Goal: Task Accomplishment & Management: Manage account settings

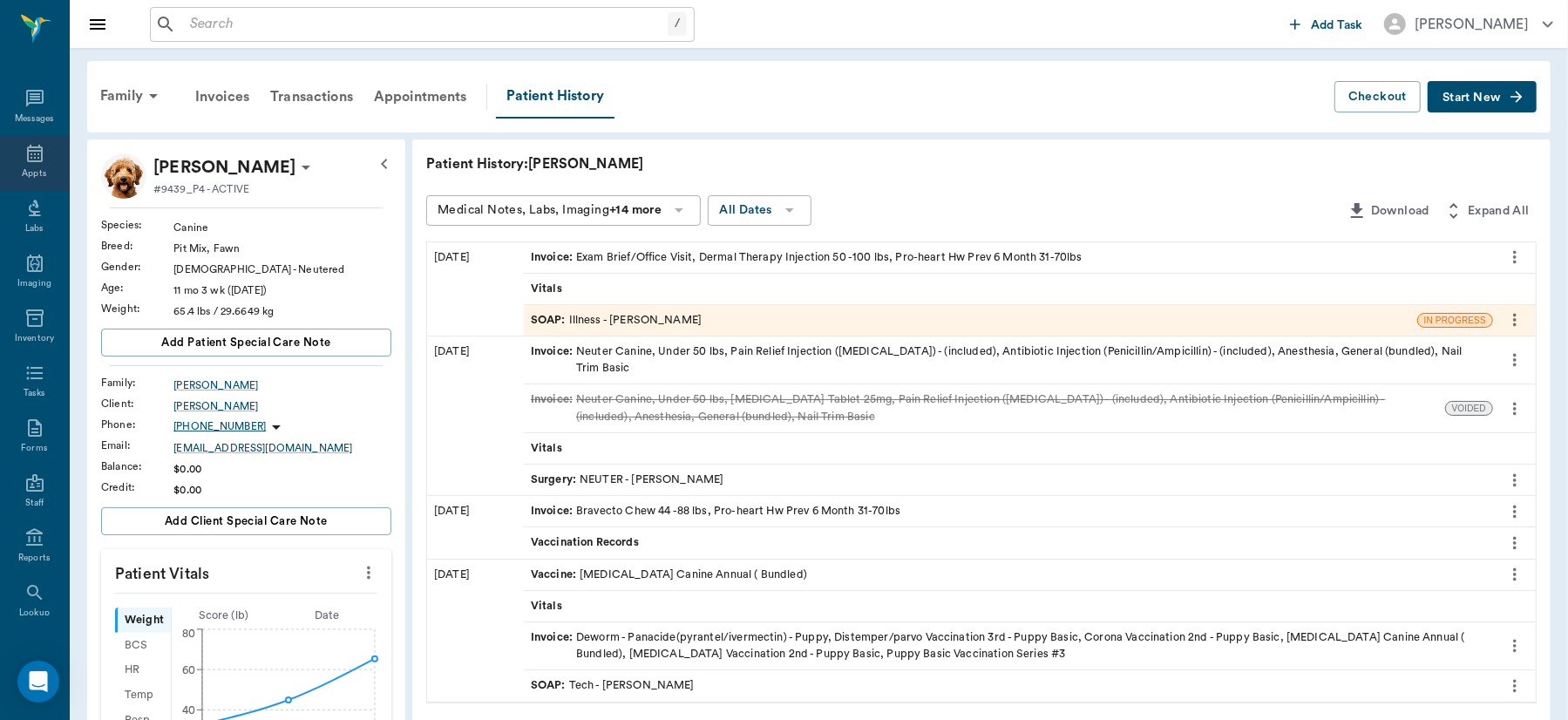
click at [27, 152] on icon at bounding box center [35, 153] width 16 height 18
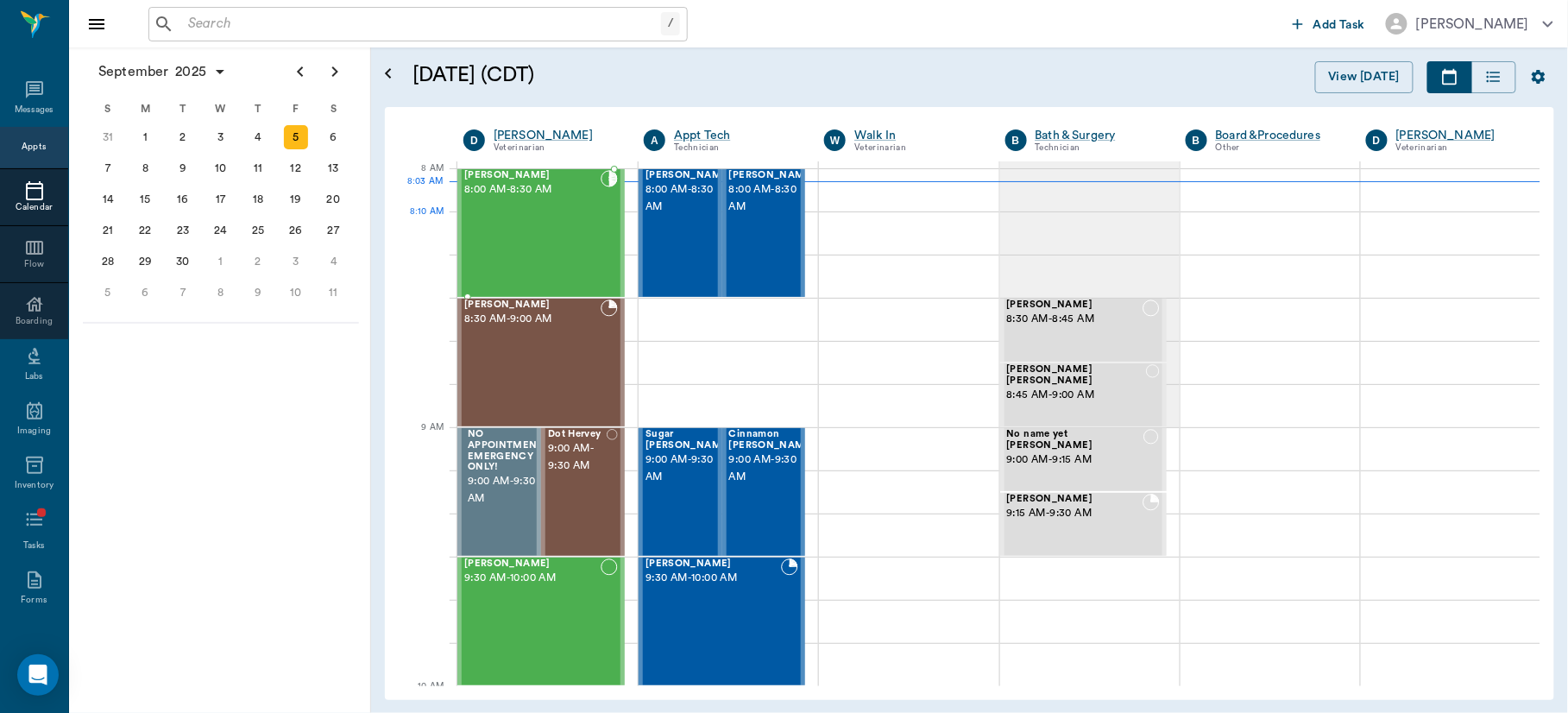
click at [527, 228] on div "[PERSON_NAME] 8:00 AM - 8:30 AM" at bounding box center [532, 232] width 136 height 126
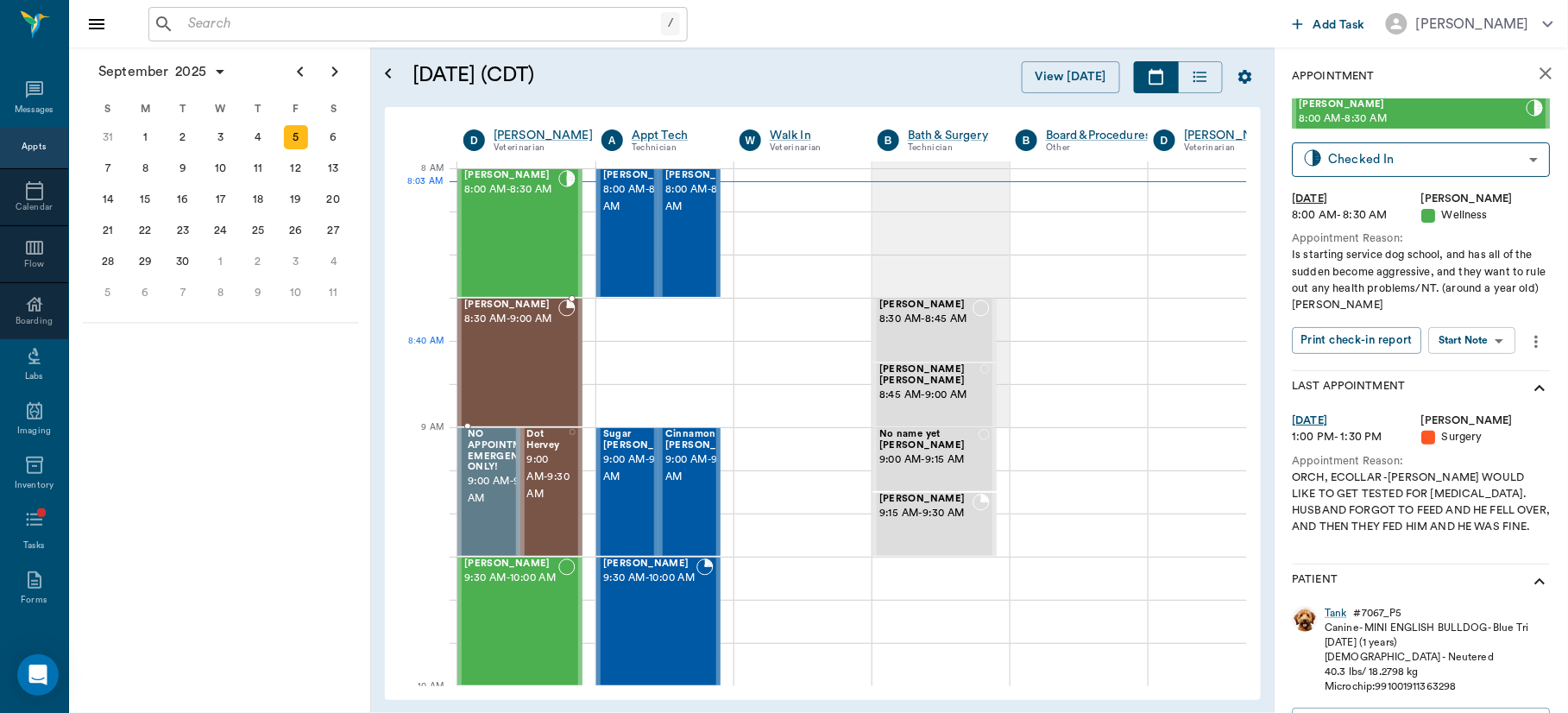
click at [530, 367] on div "[PERSON_NAME] 8:30 AM - 9:00 AM" at bounding box center [511, 362] width 94 height 126
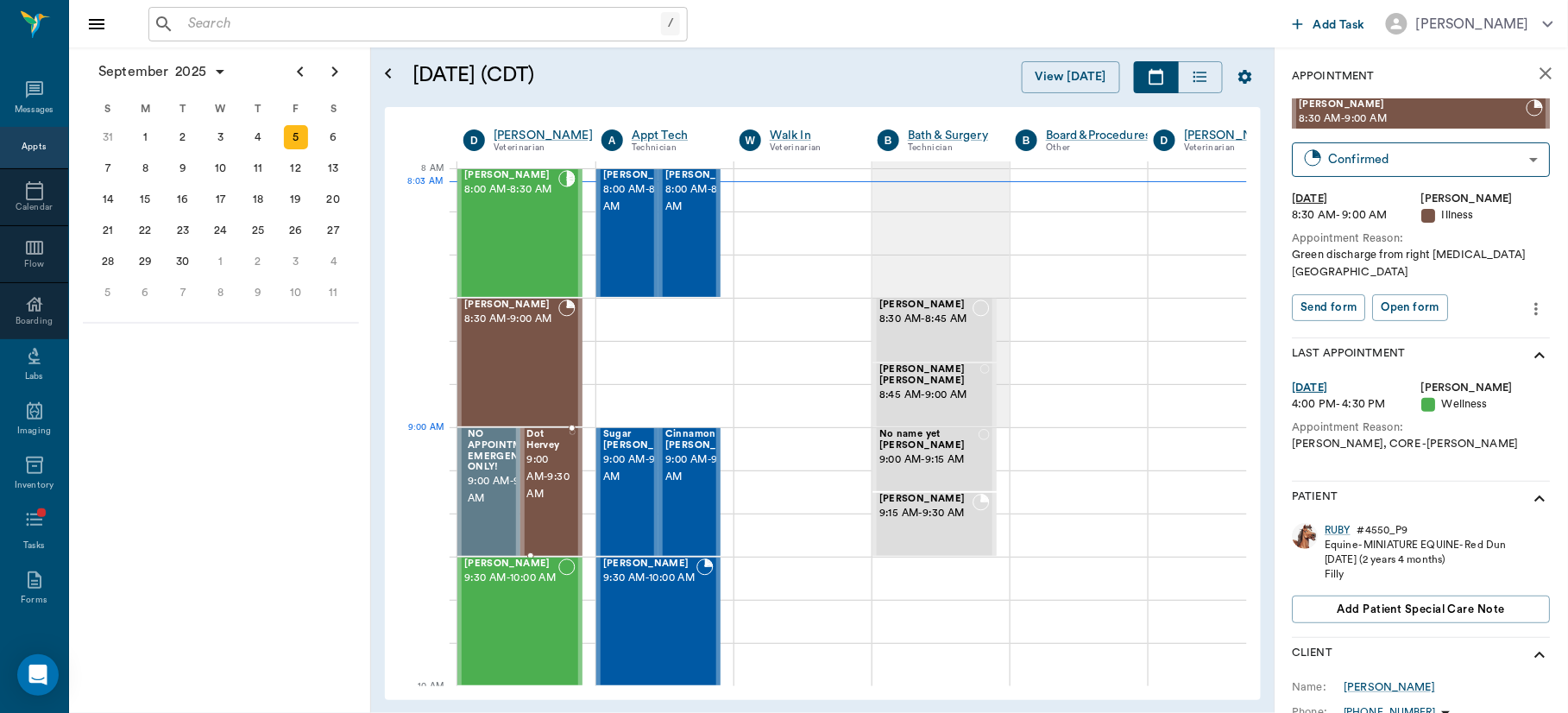
click at [549, 471] on span "9:00 AM - 9:30 AM" at bounding box center [549, 477] width 43 height 52
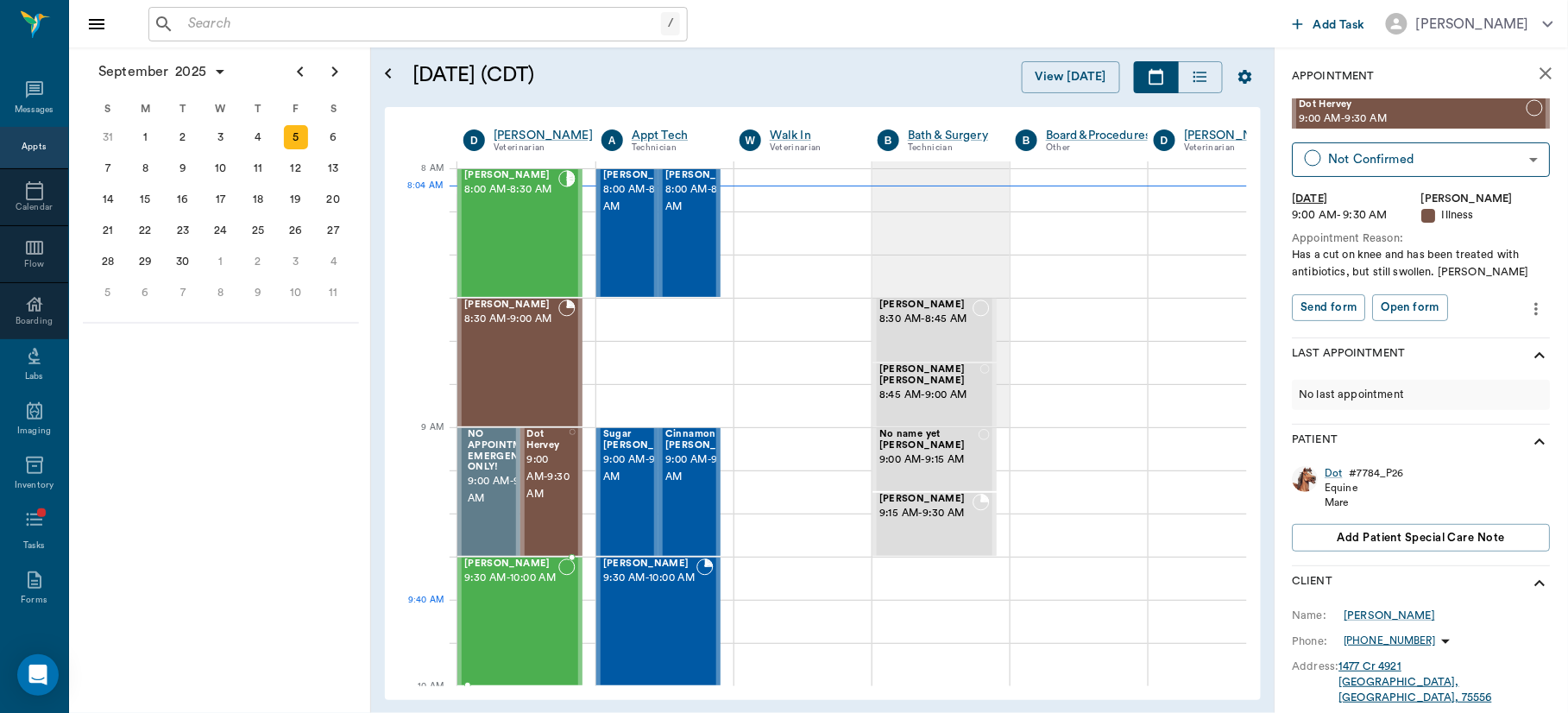
click at [497, 617] on div "[PERSON_NAME] 9:30 AM - 10:00 AM" at bounding box center [511, 621] width 94 height 126
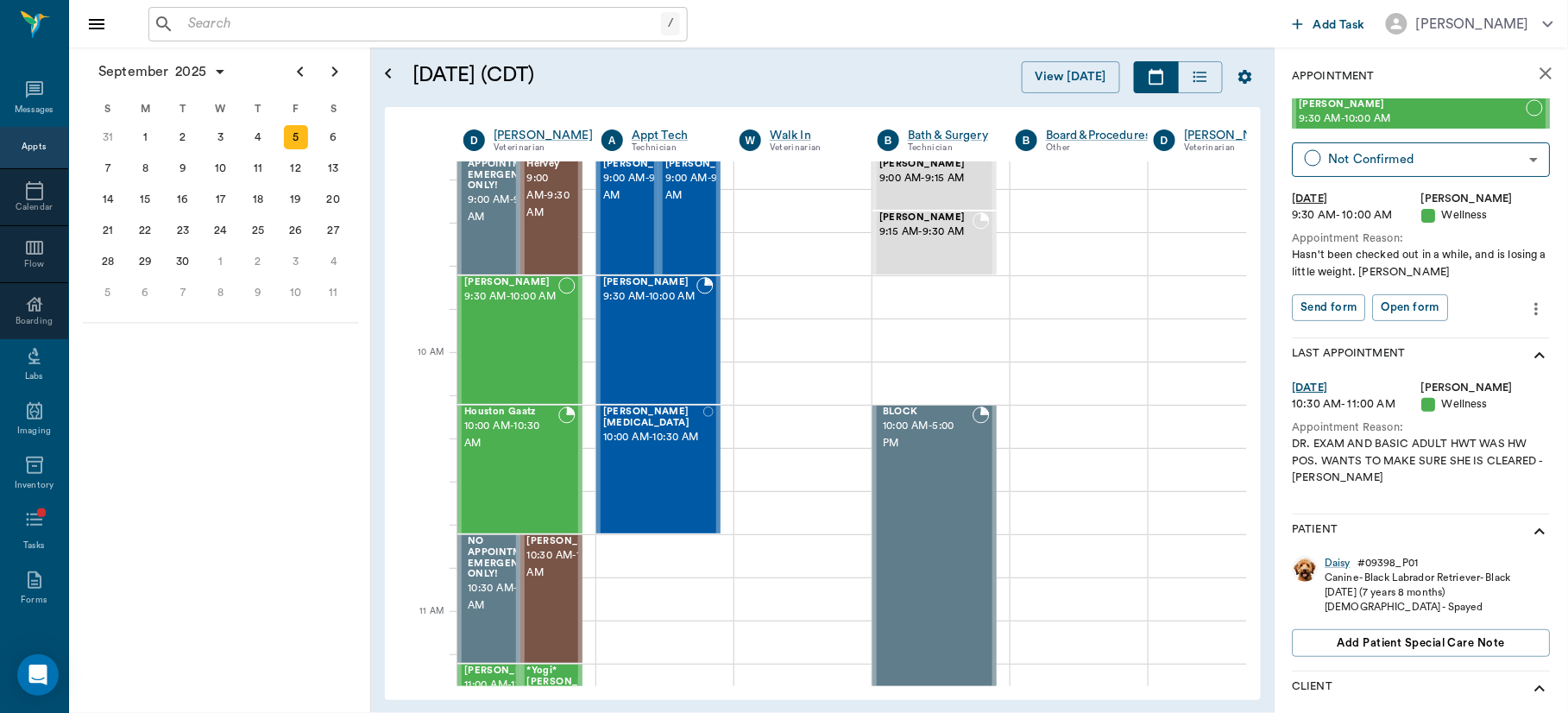
scroll to position [334, 0]
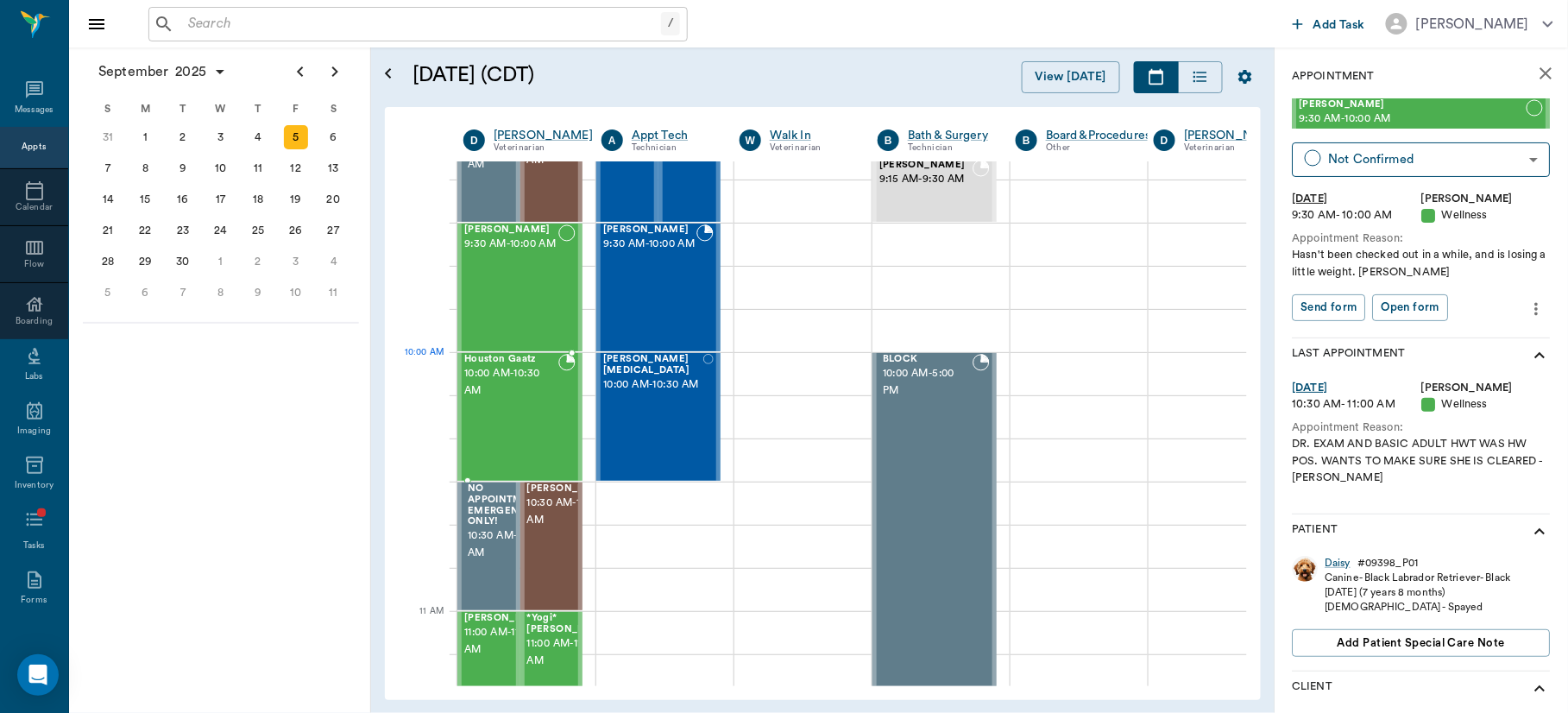
click at [515, 381] on span "10:00 AM - 10:30 AM" at bounding box center [511, 382] width 94 height 34
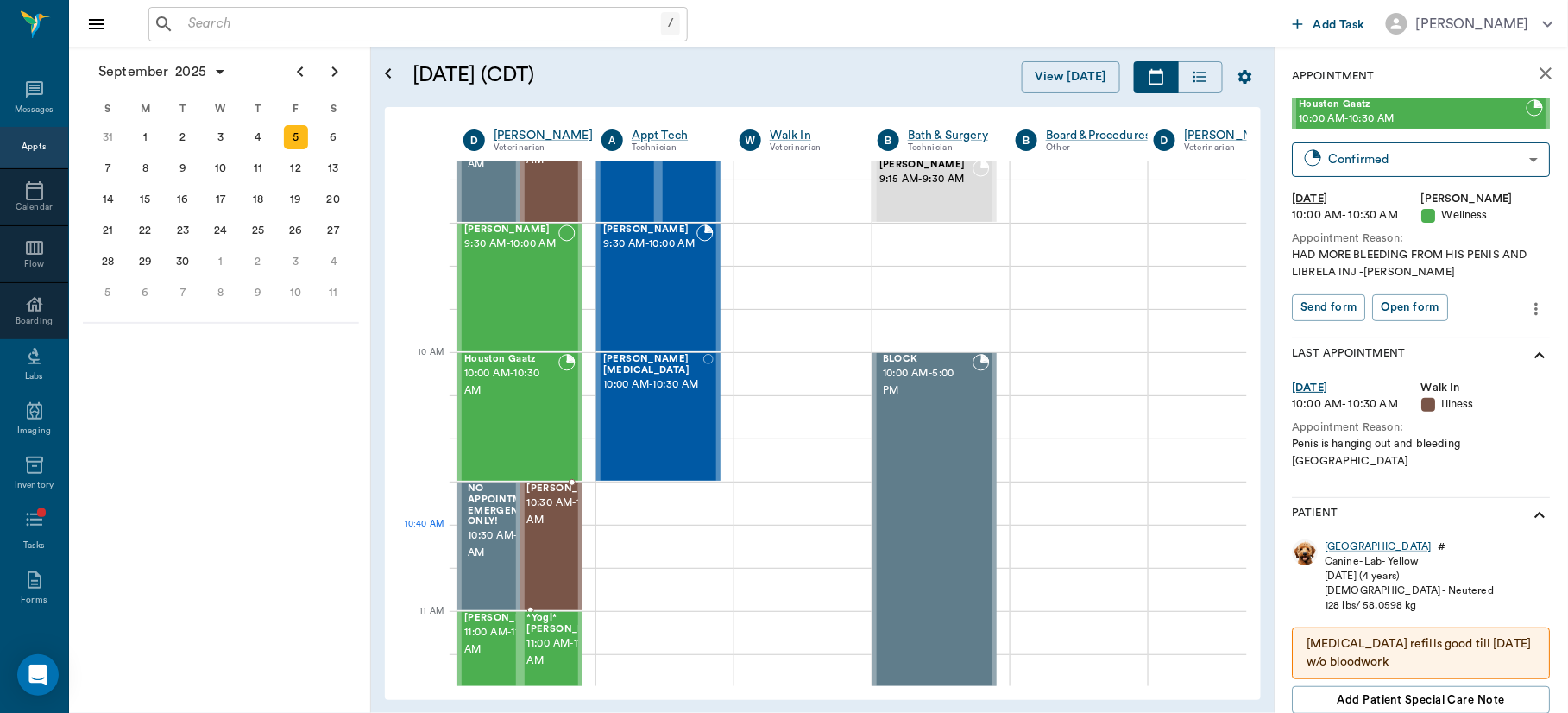
click at [550, 529] on span "10:30 AM - 11:00 AM" at bounding box center [570, 512] width 87 height 34
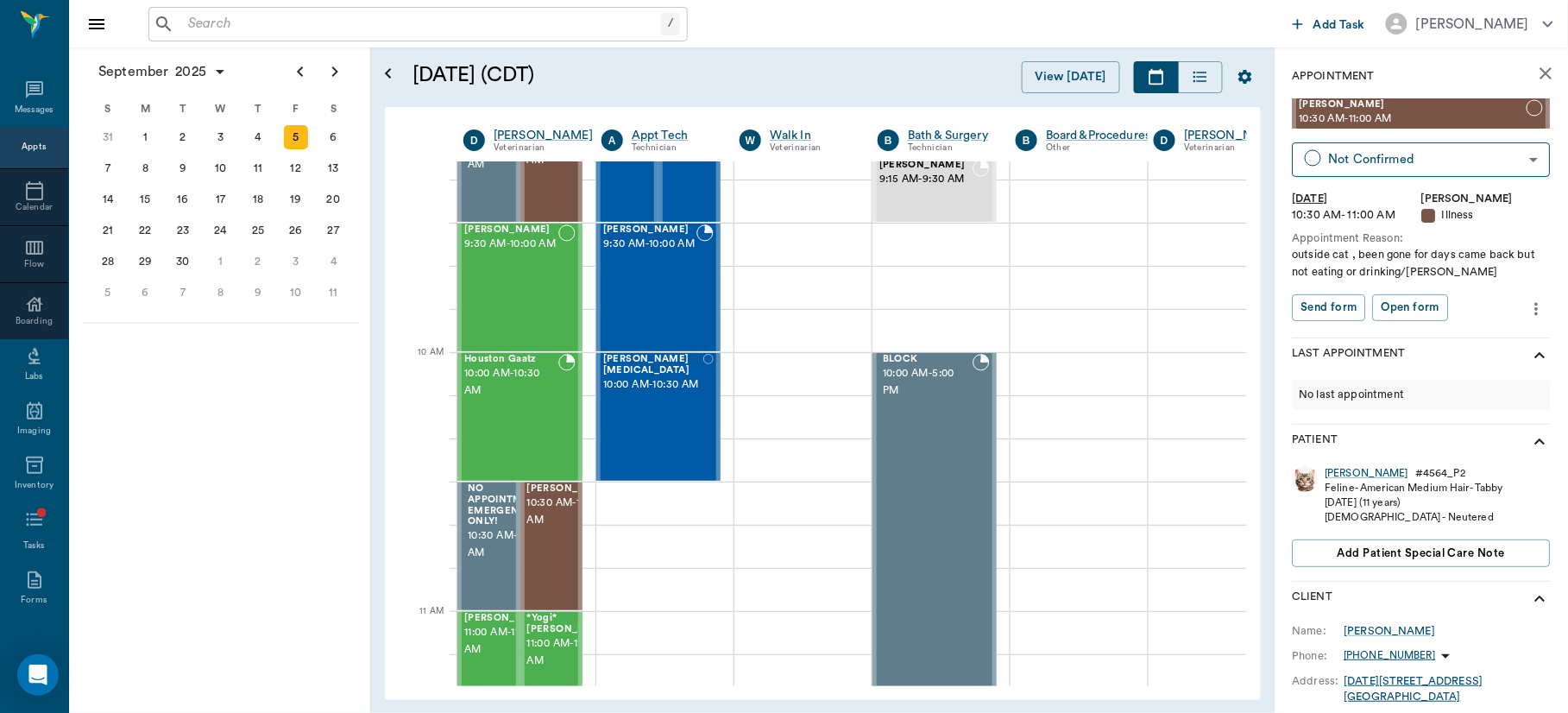
drag, startPoint x: 1227, startPoint y: 274, endPoint x: 1238, endPoint y: 344, distance: 70.9
click at [1238, 344] on div "[PERSON_NAME] 8:00 AM - 8:30 AM [PERSON_NAME] 8:30 AM - 9:00 AM NO APPOINTMENT!…" at bounding box center [852, 423] width 789 height 524
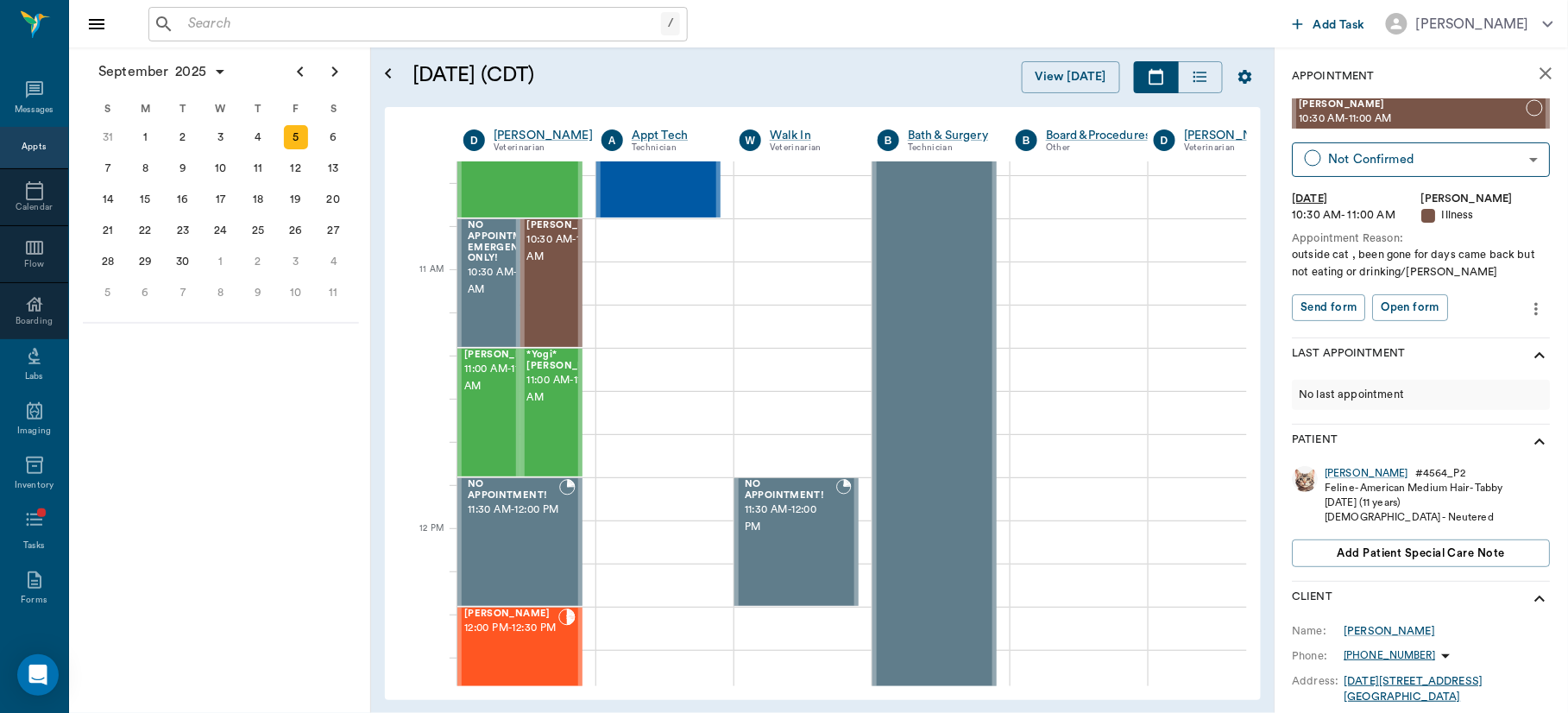
scroll to position [716, 0]
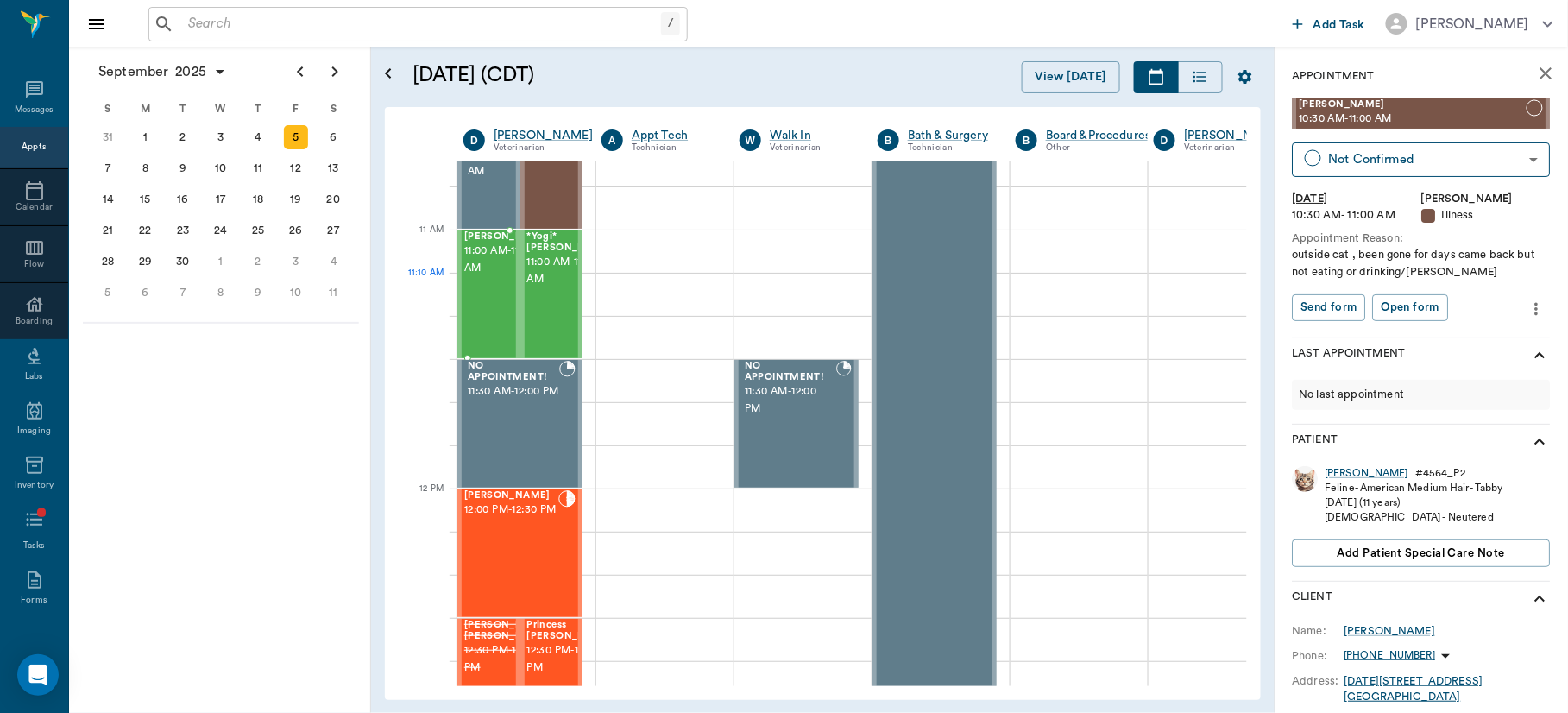
click at [476, 277] on span "11:00 AM - 11:30 AM" at bounding box center [507, 259] width 87 height 34
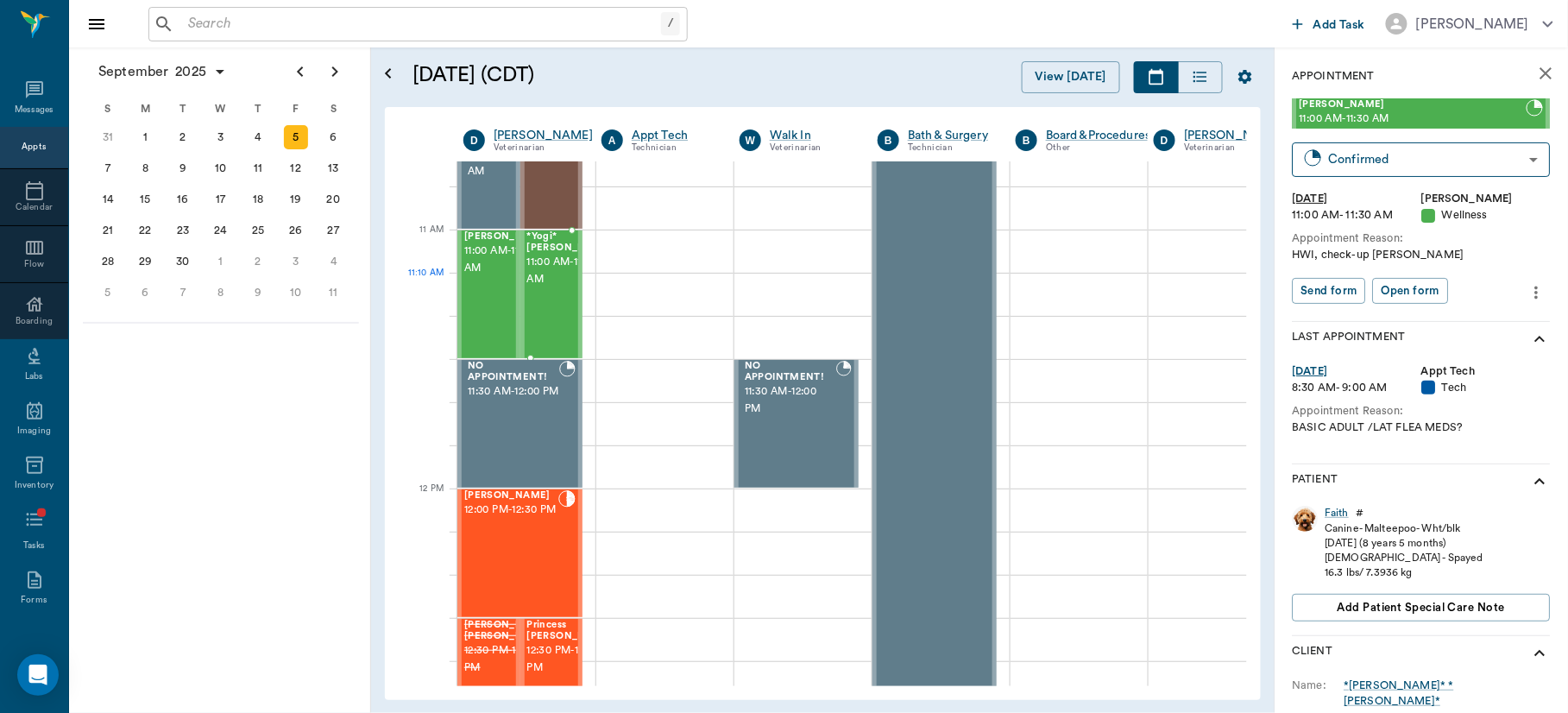
click at [554, 281] on span "11:00 AM - 11:30 AM" at bounding box center [570, 270] width 87 height 34
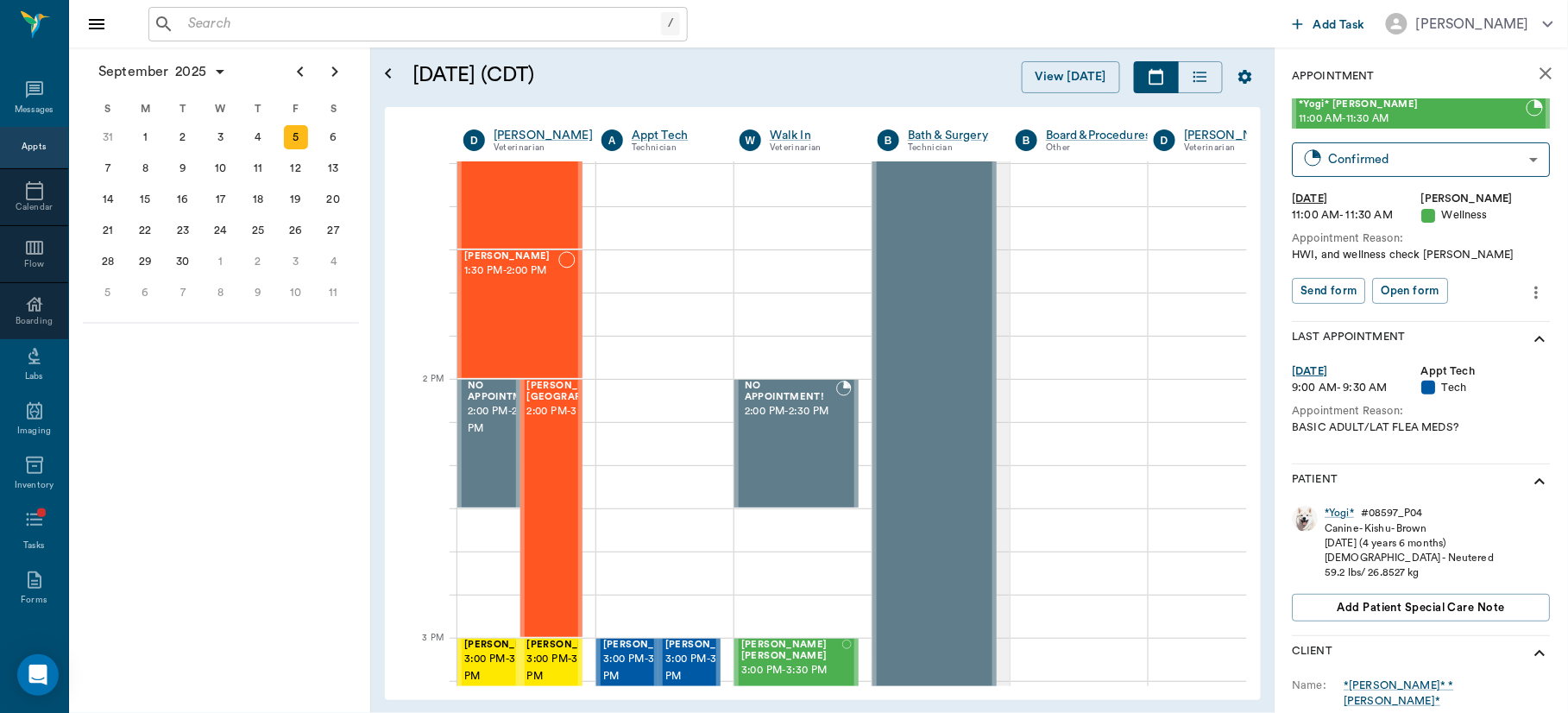
scroll to position [1534, 0]
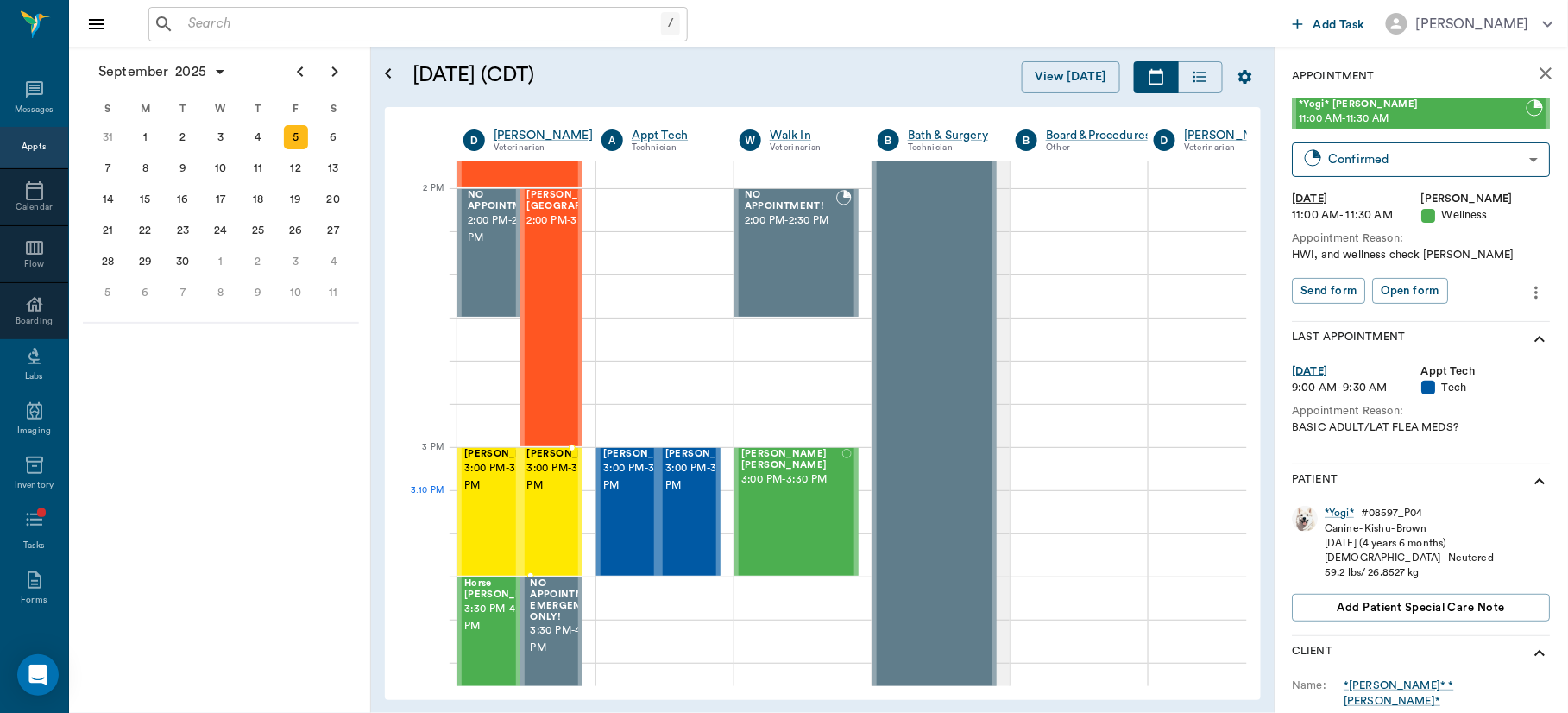
click at [551, 494] on span "3:00 PM - 3:30 PM" at bounding box center [570, 477] width 87 height 34
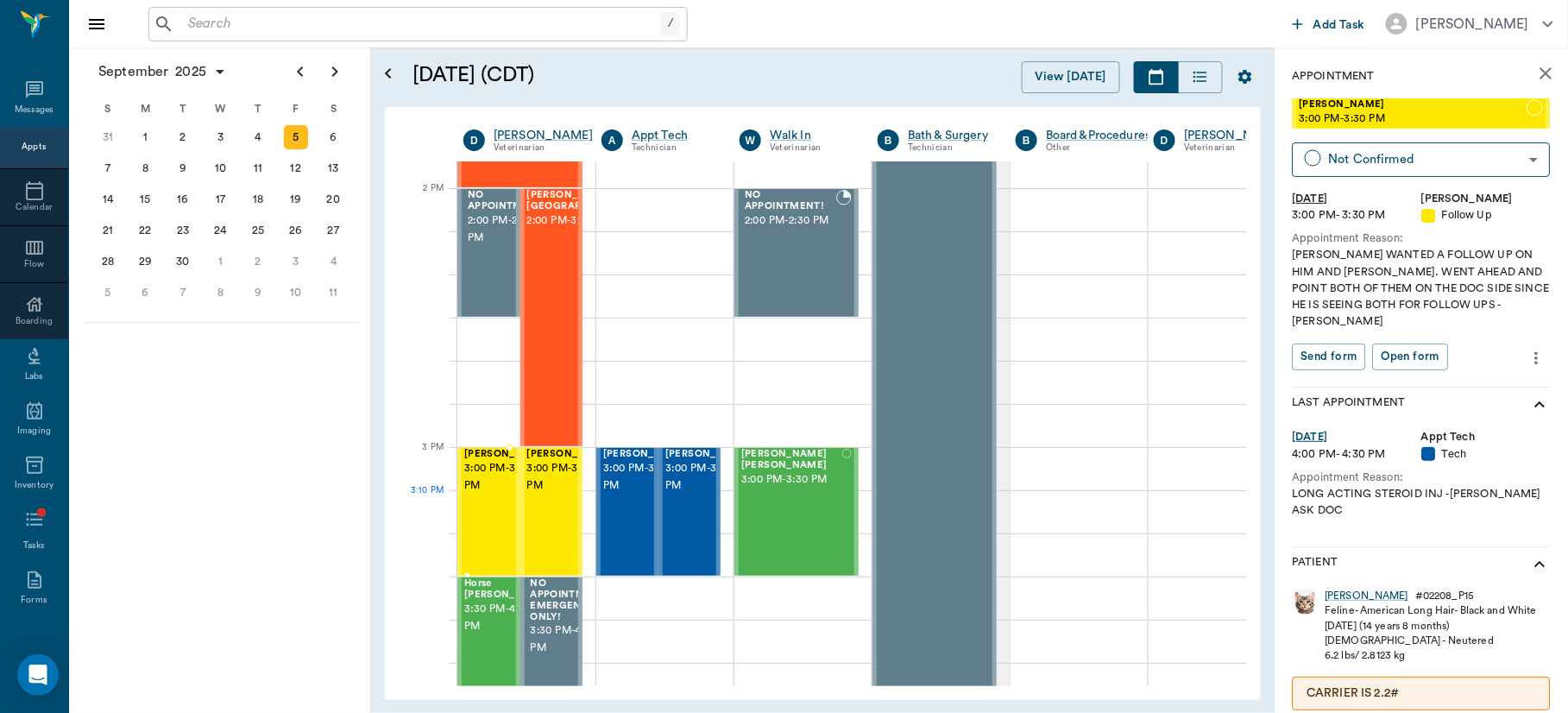
click at [476, 495] on span "3:00 PM - 3:30 PM" at bounding box center [507, 477] width 87 height 34
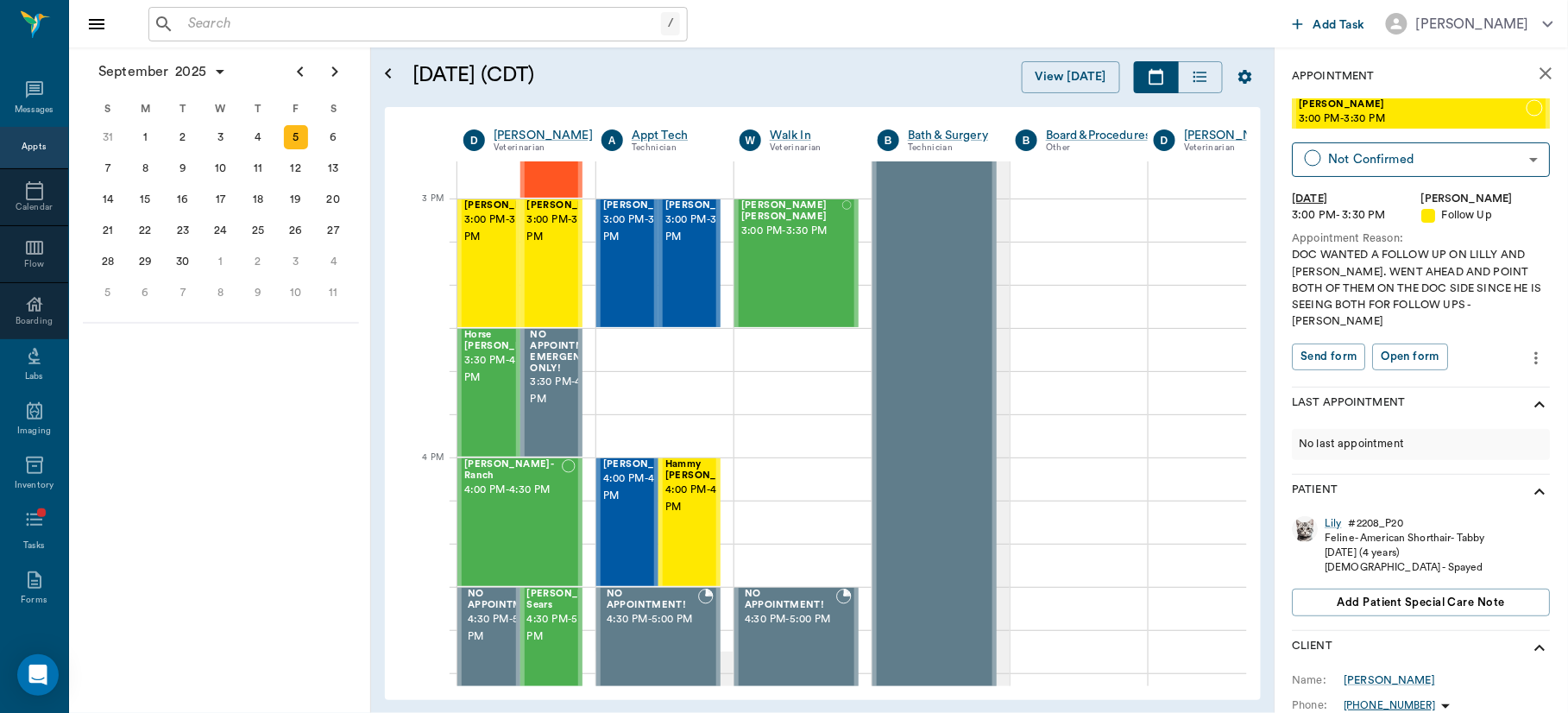
scroll to position [1861, 0]
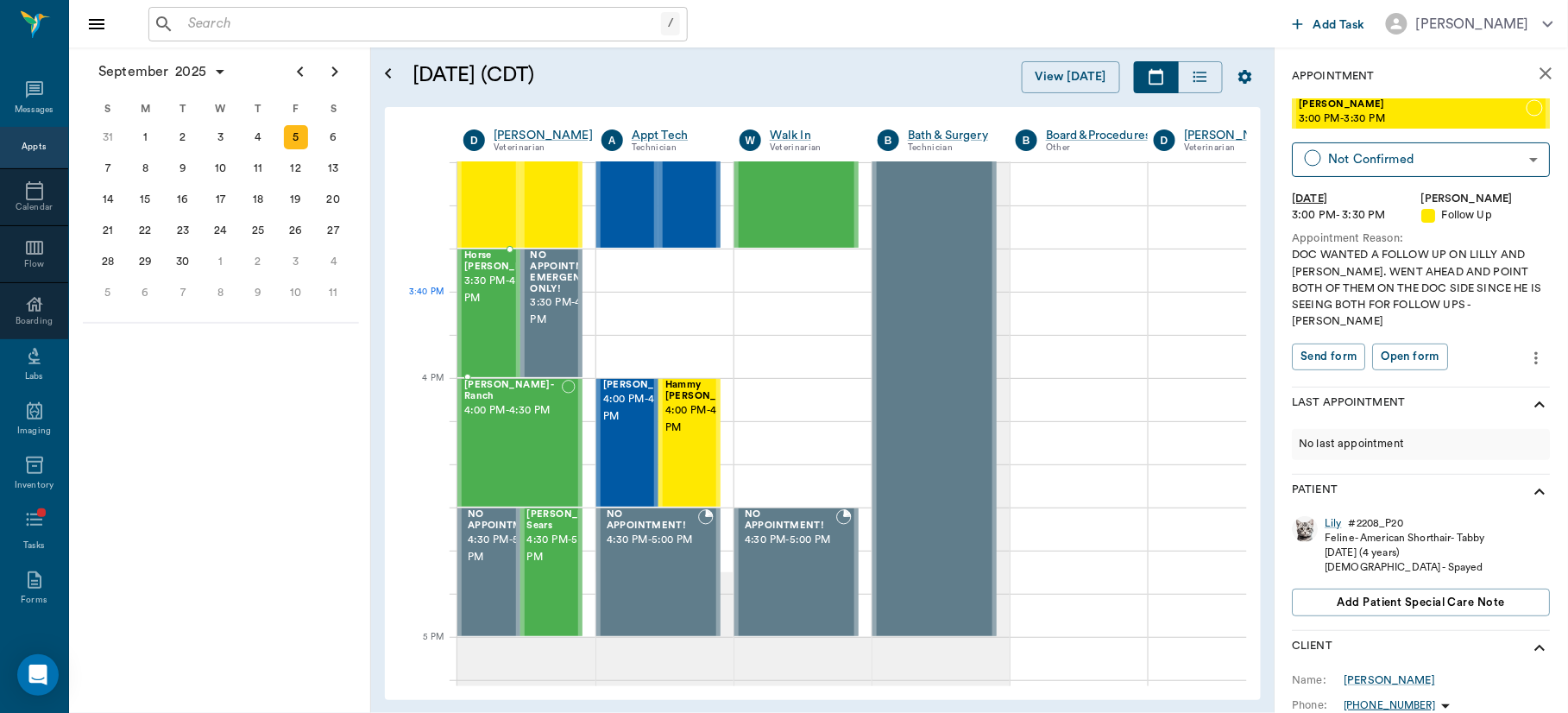
click at [474, 300] on span "3:30 PM - 4:00 PM" at bounding box center [507, 290] width 87 height 34
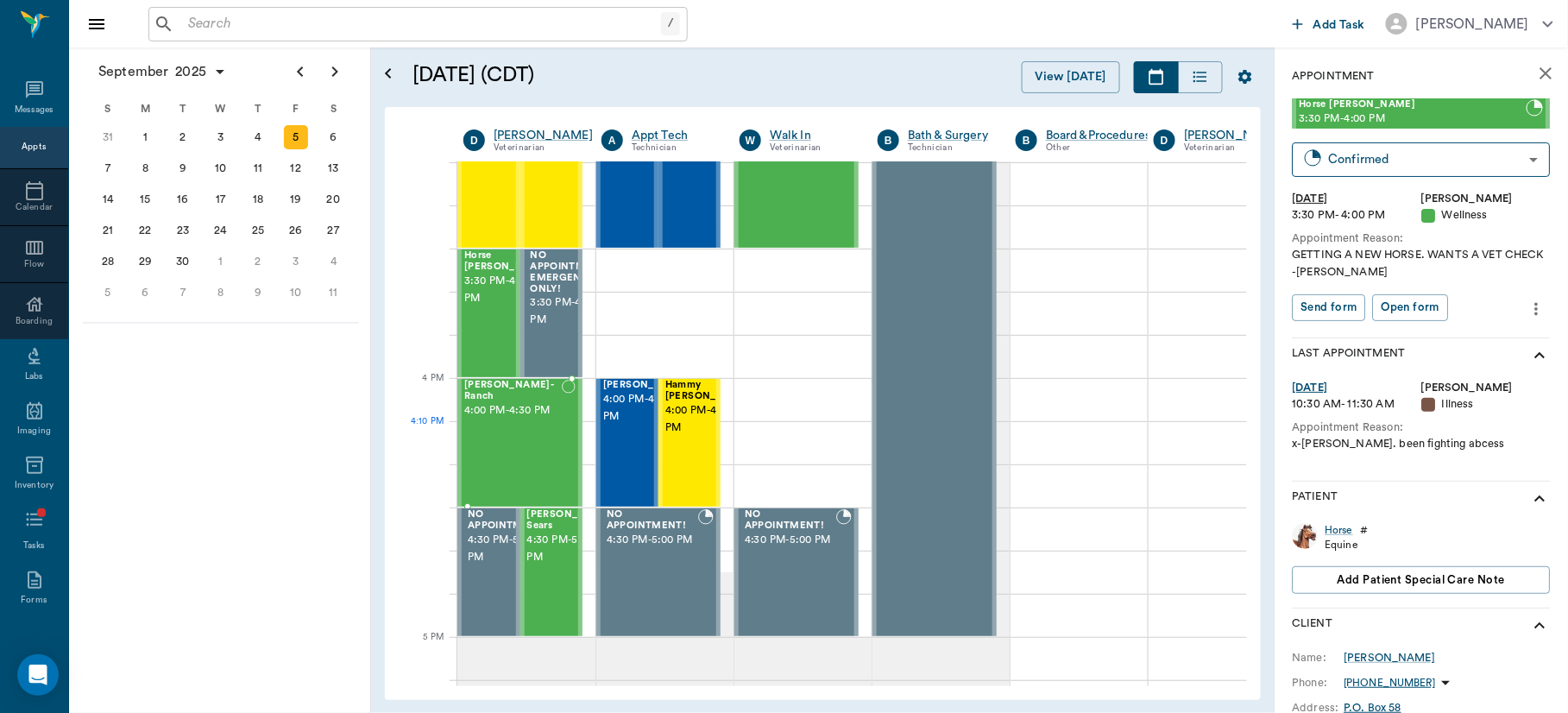
click at [524, 462] on div "[PERSON_NAME]- Ranch 4:00 PM - 4:30 PM" at bounding box center [512, 442] width 98 height 126
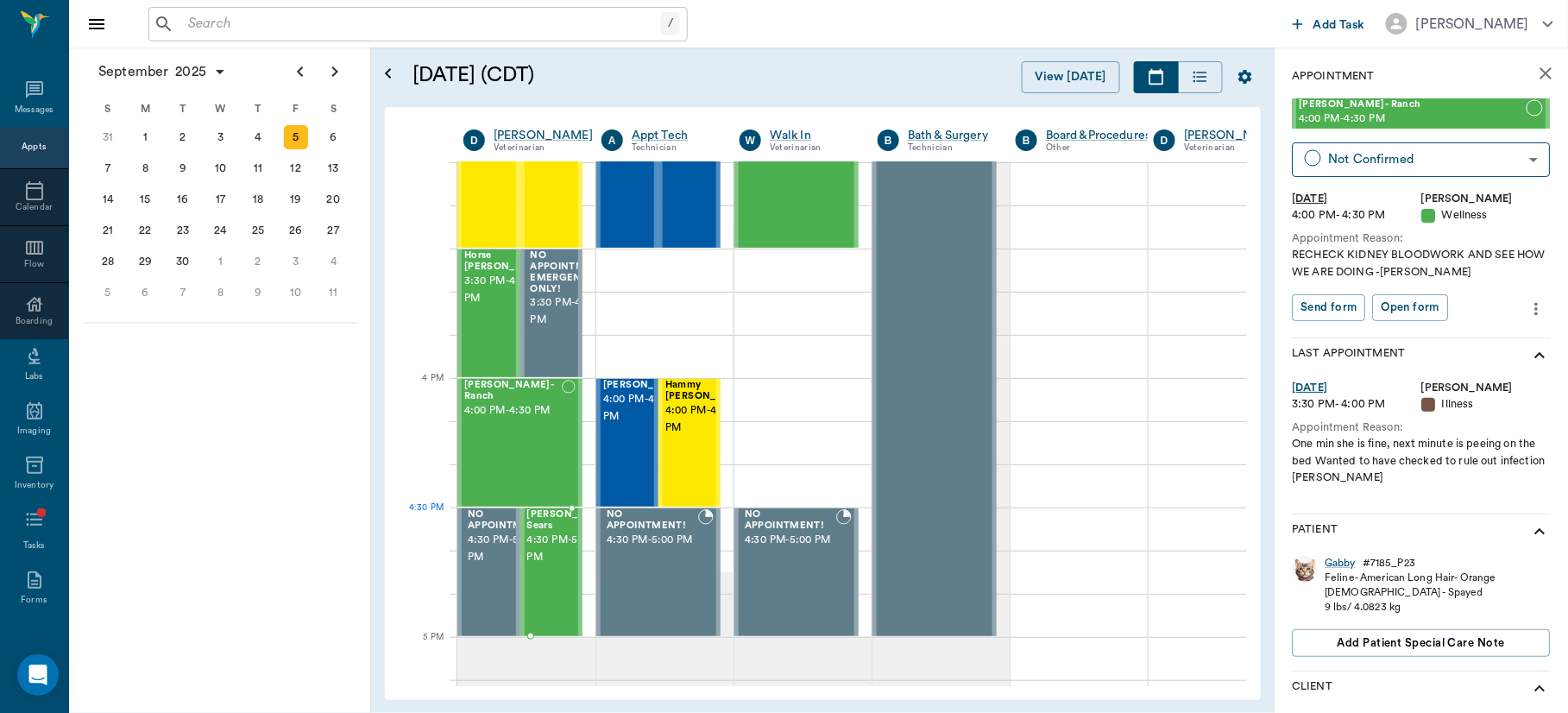
click at [544, 549] on span "4:30 PM - 5:00 PM" at bounding box center [570, 548] width 87 height 34
